Goal: Transaction & Acquisition: Purchase product/service

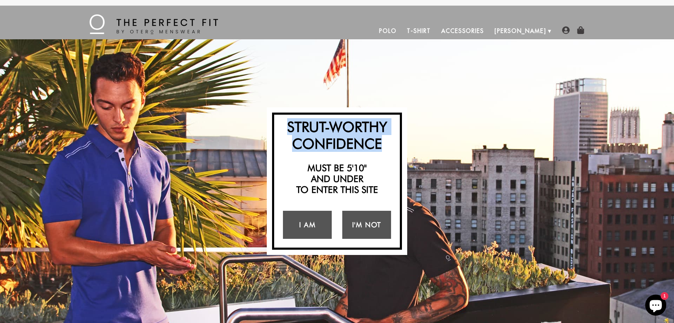
drag, startPoint x: 288, startPoint y: 121, endPoint x: 382, endPoint y: 153, distance: 98.9
click at [382, 153] on div "Strut-Worthy Confidence Must be 5'10" and under to enter this site I Am I'm Not" at bounding box center [337, 182] width 130 height 138
copy h2 "Strut-Worthy Confidence"
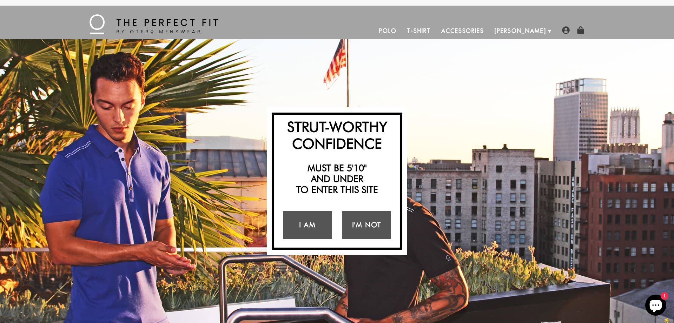
click at [447, 171] on div "Strut-Worthy Confidence Must be 5'10" and under to enter this site I Am I'm Not…" at bounding box center [337, 181] width 674 height 284
click at [313, 223] on link "I Am" at bounding box center [307, 225] width 49 height 28
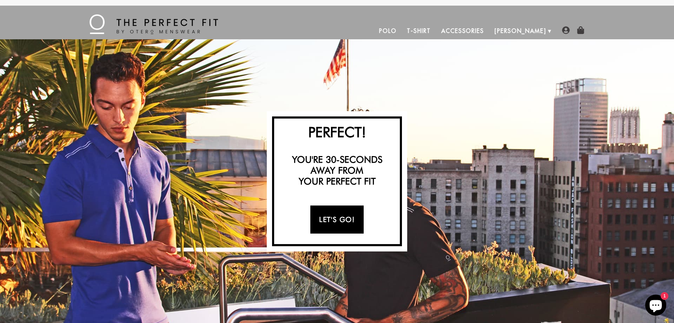
click at [321, 213] on link "Let's Go!" at bounding box center [336, 220] width 53 height 28
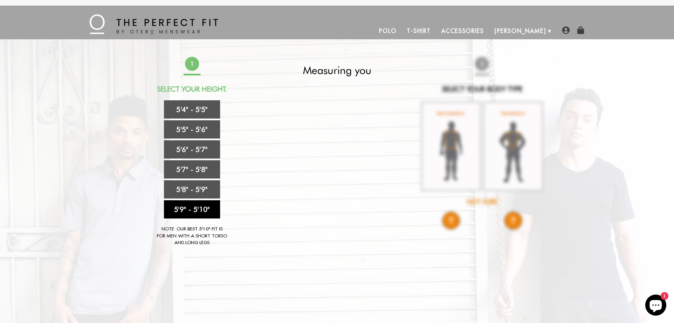
click at [204, 206] on link "5'9" - 5'10"" at bounding box center [192, 209] width 56 height 18
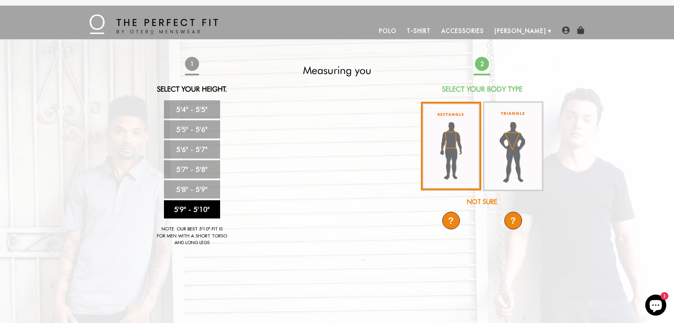
click at [433, 154] on img at bounding box center [451, 146] width 60 height 89
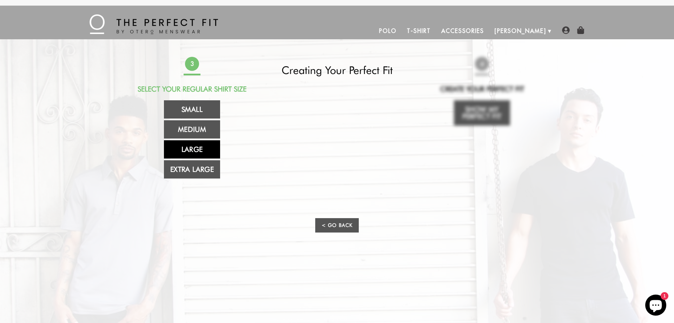
click at [194, 151] on link "Large" at bounding box center [192, 149] width 56 height 18
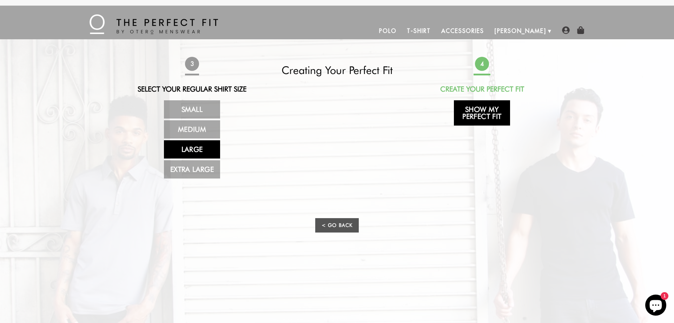
click at [490, 115] on link "Show My Perfect Fit" at bounding box center [482, 112] width 56 height 25
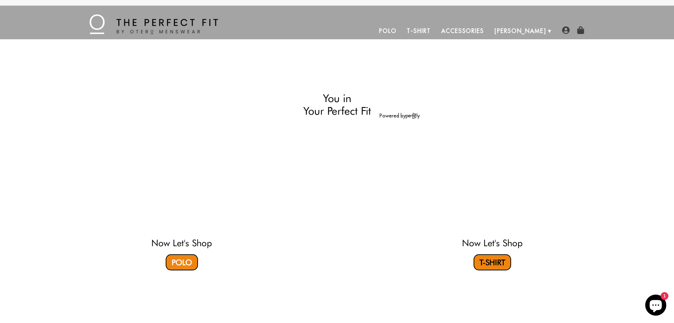
select select "59-510"
select select "L"
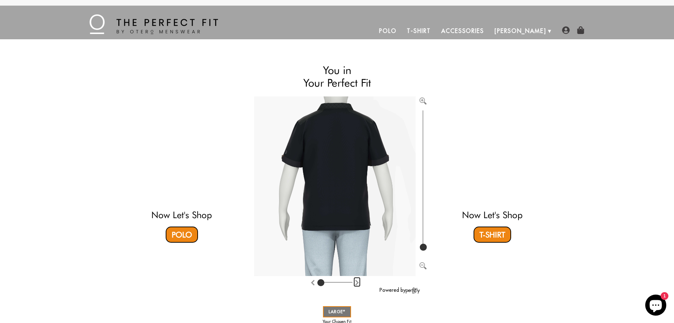
click at [359, 284] on img "Rotate counter clockwise" at bounding box center [357, 283] width 6 height 6
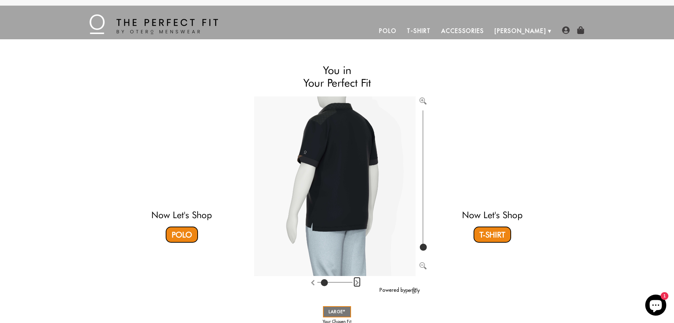
click at [359, 284] on img "Rotate counter clockwise" at bounding box center [357, 283] width 6 height 6
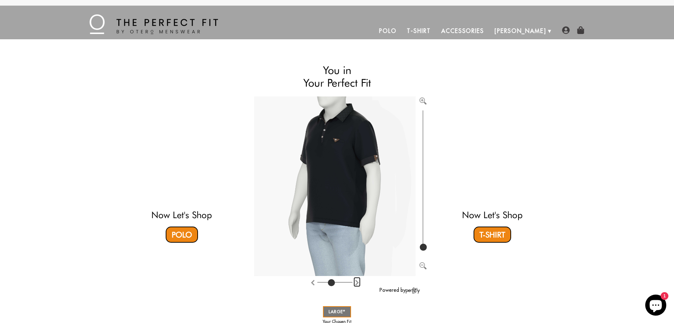
click at [359, 284] on img "Rotate counter clockwise" at bounding box center [357, 283] width 6 height 6
type input "5"
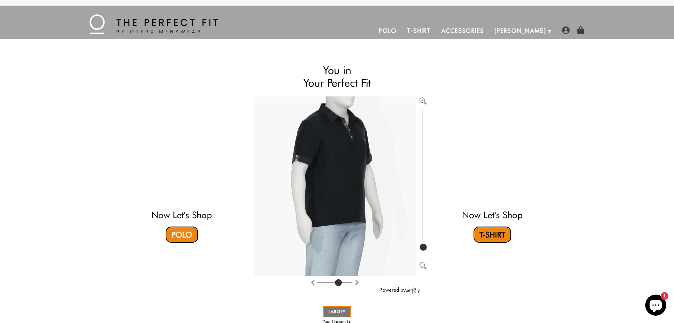
click at [486, 231] on link "T-Shirt" at bounding box center [492, 235] width 38 height 16
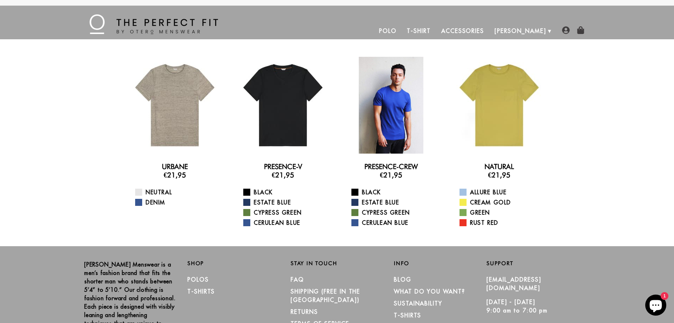
click at [412, 111] on div at bounding box center [391, 105] width 97 height 97
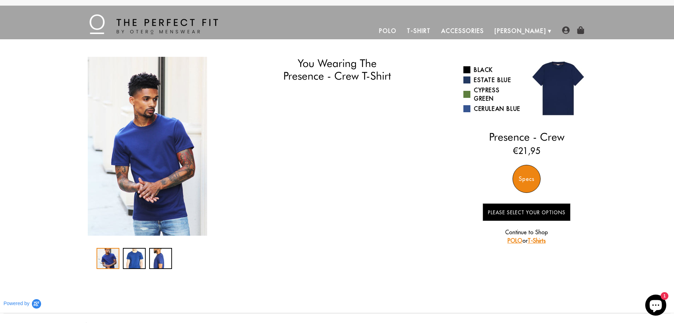
select select "59-510"
select select "L"
